Goal: Navigation & Orientation: Find specific page/section

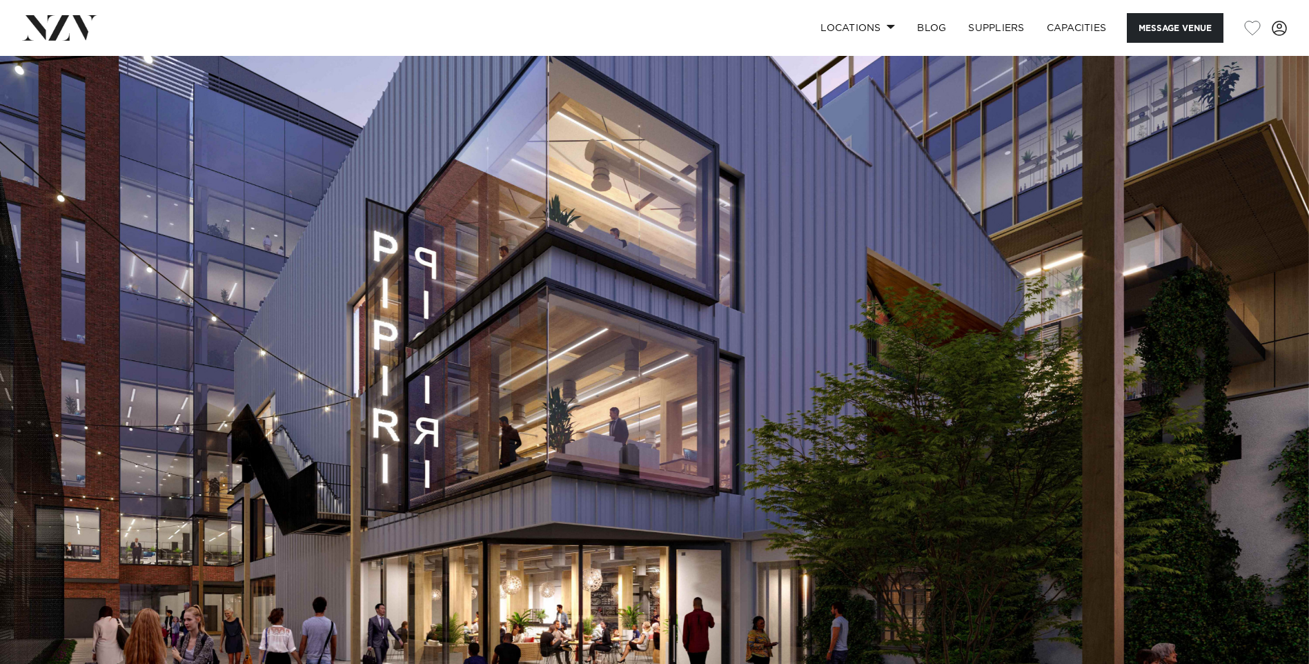
click at [289, 25] on link at bounding box center [205, 27] width 367 height 25
